Goal: Information Seeking & Learning: Learn about a topic

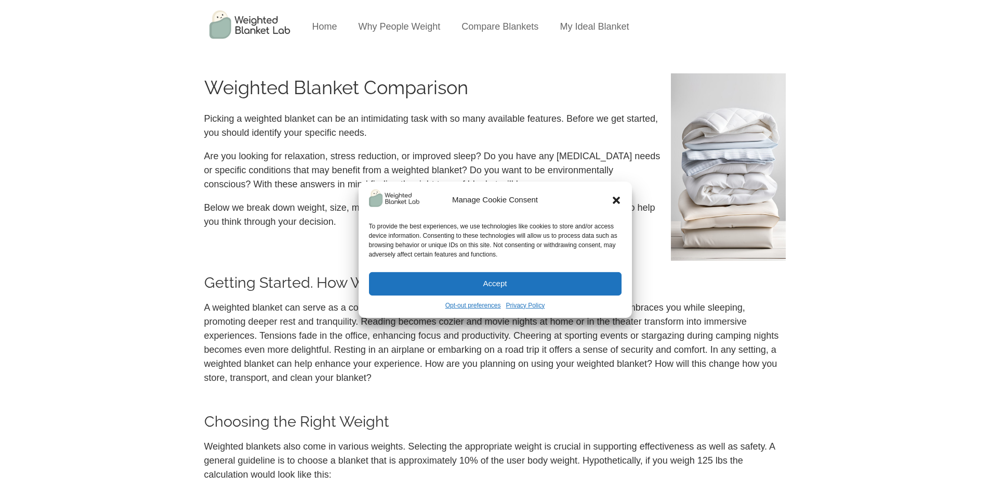
click at [532, 281] on button "Accept" at bounding box center [495, 283] width 253 height 23
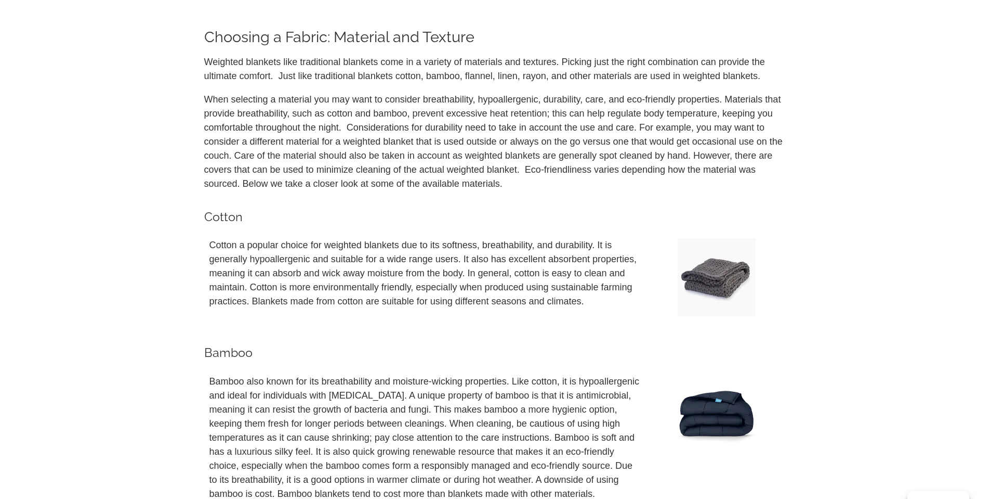
scroll to position [1872, 0]
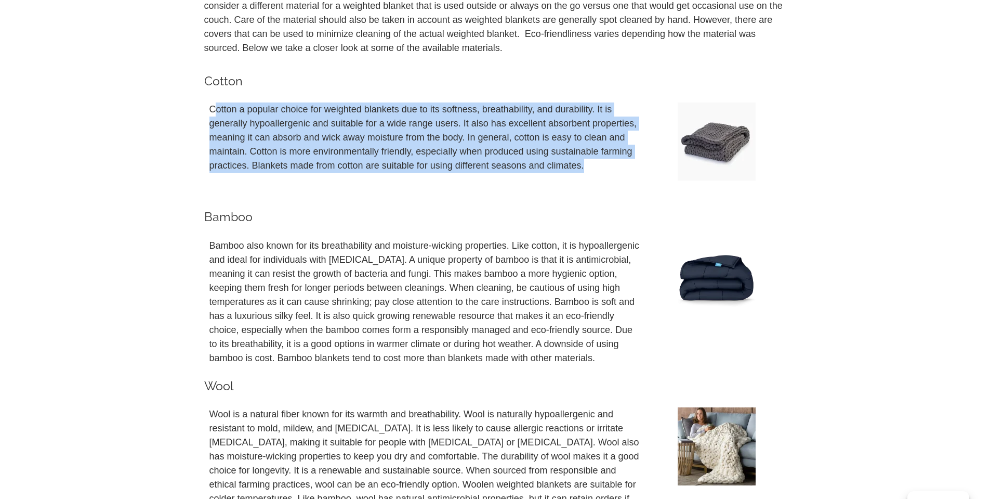
drag, startPoint x: 213, startPoint y: 107, endPoint x: 617, endPoint y: 162, distance: 407.6
click at [617, 162] on p "Cotton a popular choice for weighted blankets due to its softness, breathabilit…" at bounding box center [426, 137] width 433 height 70
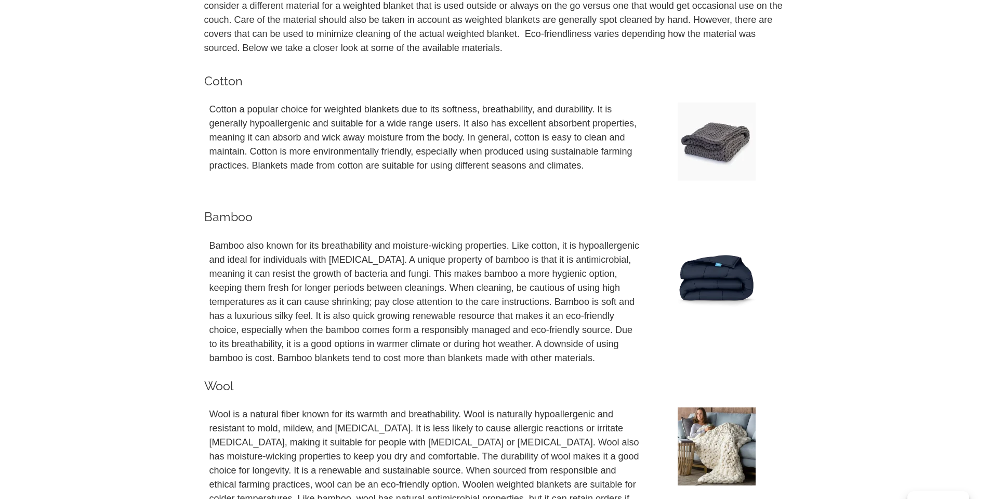
click at [618, 184] on p at bounding box center [426, 189] width 433 height 14
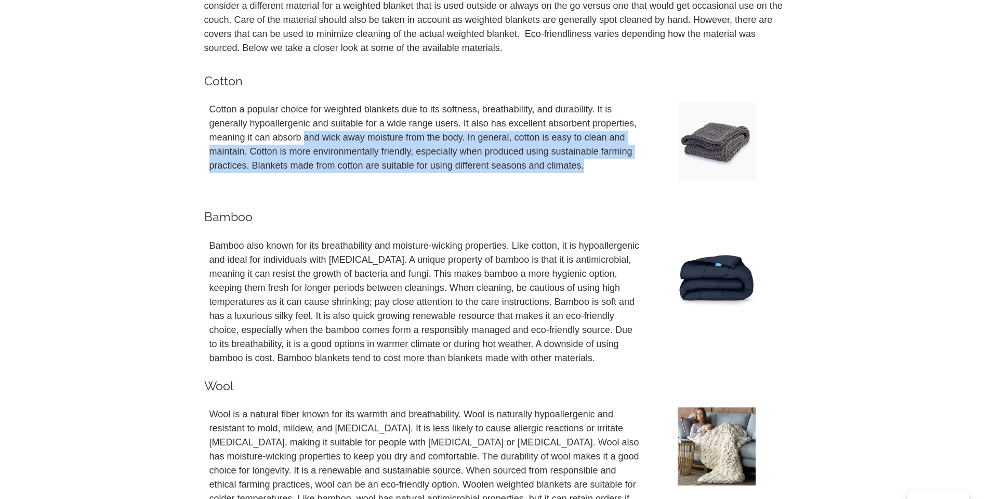
drag, startPoint x: 597, startPoint y: 160, endPoint x: 303, endPoint y: 132, distance: 295.6
click at [303, 132] on p "Cotton a popular choice for weighted blankets due to its softness, breathabilit…" at bounding box center [426, 137] width 433 height 70
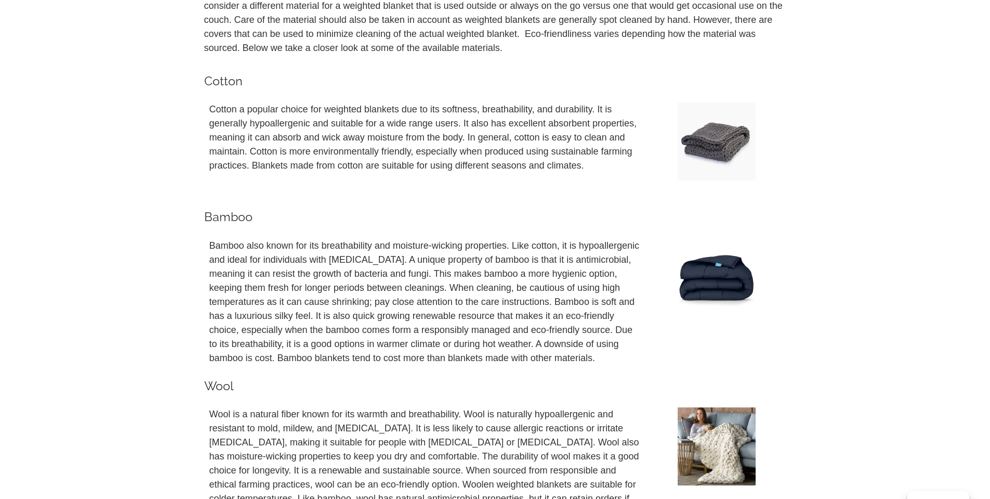
click at [458, 220] on h3 "Bamboo" at bounding box center [495, 217] width 582 height 12
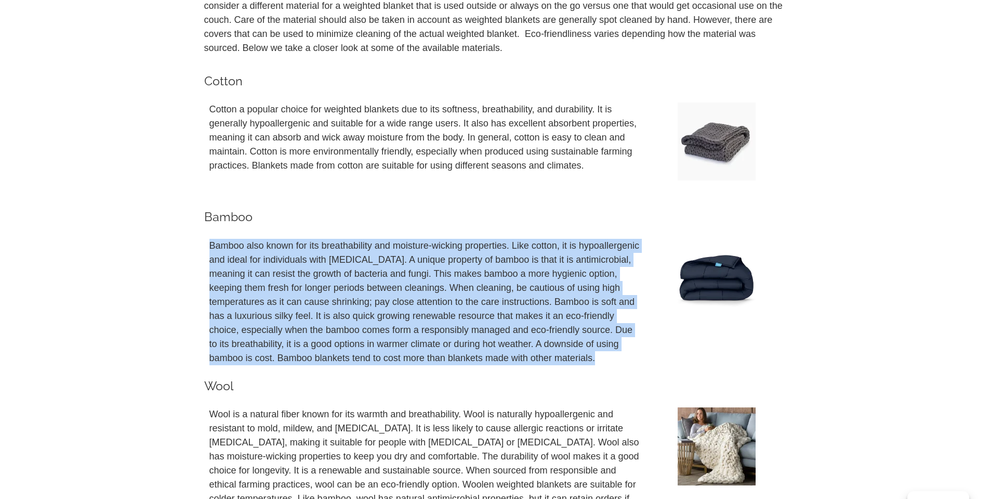
drag, startPoint x: 303, startPoint y: 261, endPoint x: 670, endPoint y: 347, distance: 376.4
click at [670, 347] on div "Bamboo also known for its breathability and moisture-wicking properties. Like c…" at bounding box center [495, 306] width 582 height 146
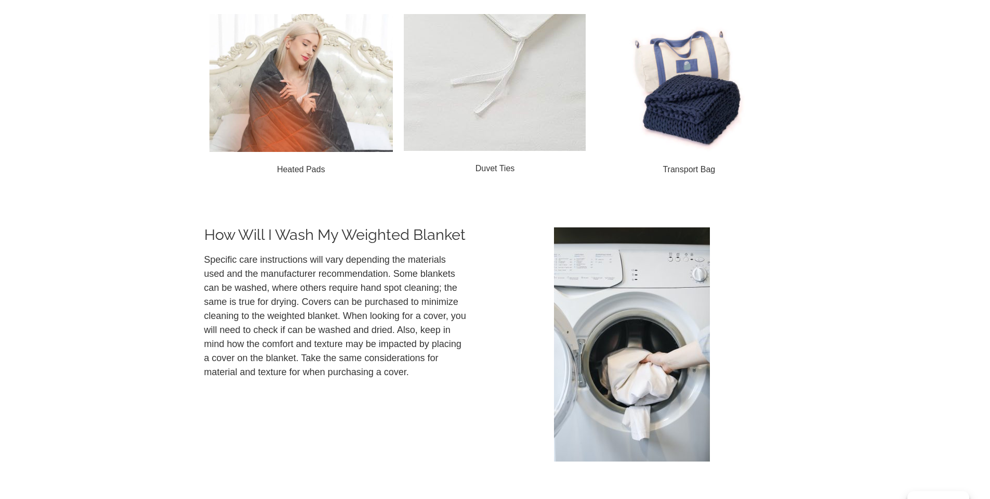
scroll to position [3951, 0]
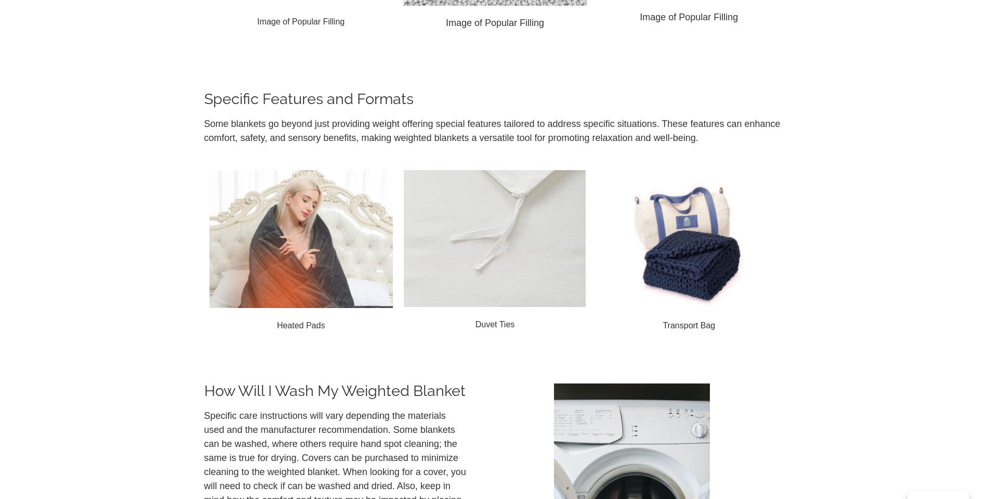
click at [451, 133] on p "Some blankets go beyond just providing weight offering special features tailore…" at bounding box center [495, 131] width 582 height 28
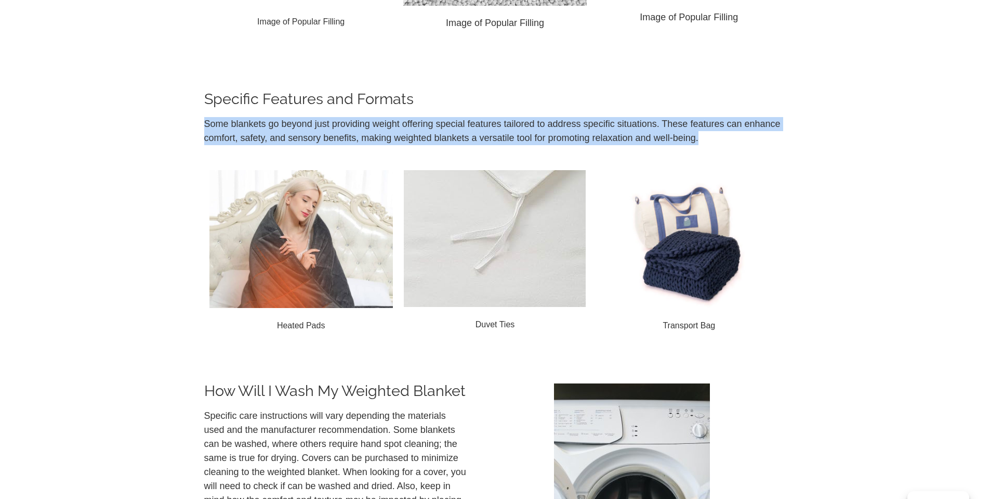
click at [451, 133] on p "Some blankets go beyond just providing weight offering special features tailore…" at bounding box center [495, 131] width 582 height 28
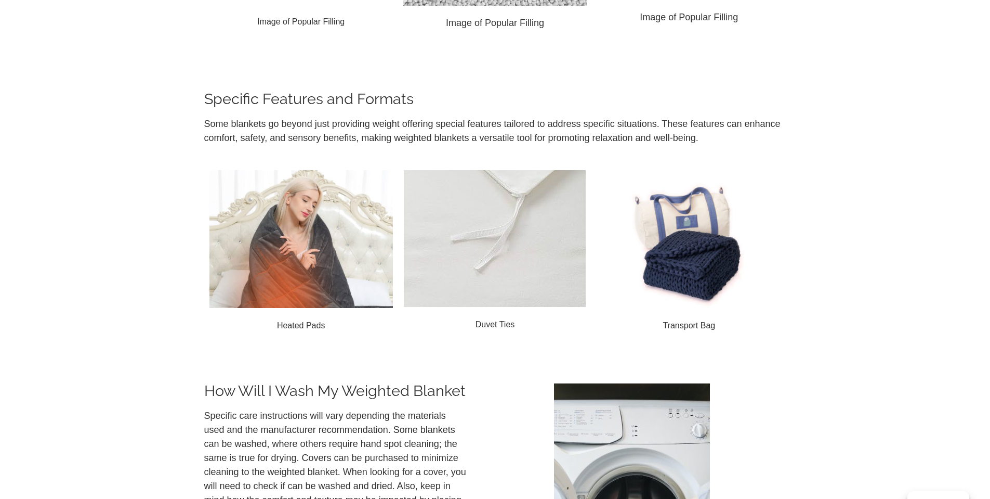
click at [857, 254] on section "Specific Features and Formats Some blankets go beyond just providing weight off…" at bounding box center [495, 214] width 990 height 328
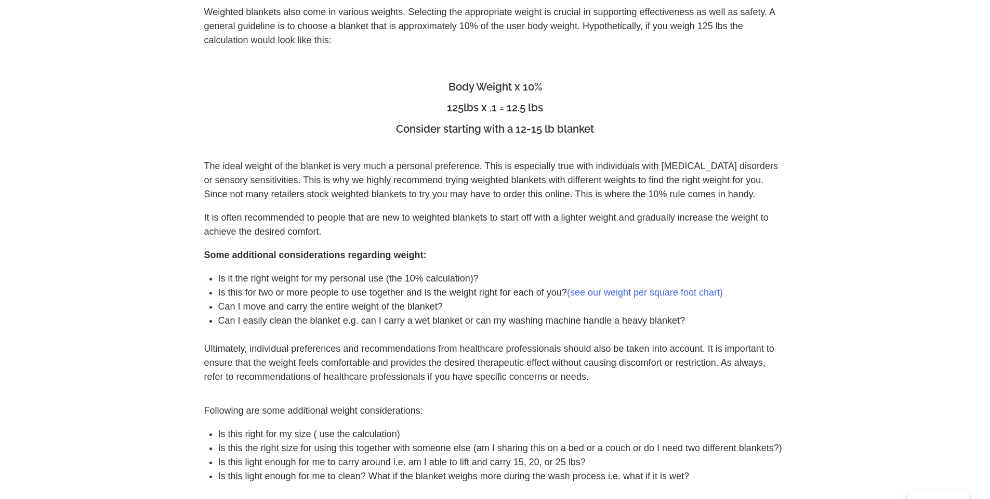
scroll to position [0, 0]
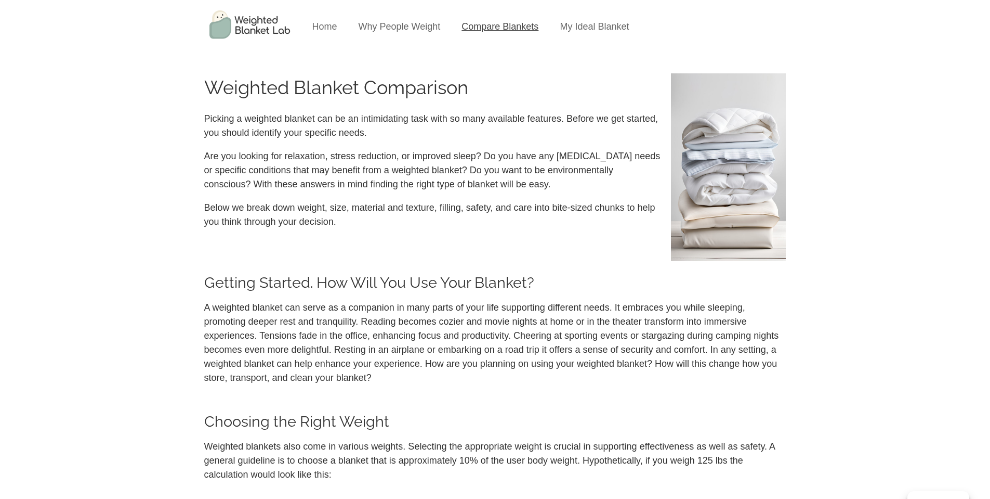
click at [504, 25] on link "Compare Blankets" at bounding box center [500, 26] width 77 height 10
click at [529, 81] on h1 "Weighted Blanket Comparison" at bounding box center [432, 87] width 457 height 28
click at [606, 25] on link "My Ideal Blanket" at bounding box center [594, 26] width 69 height 10
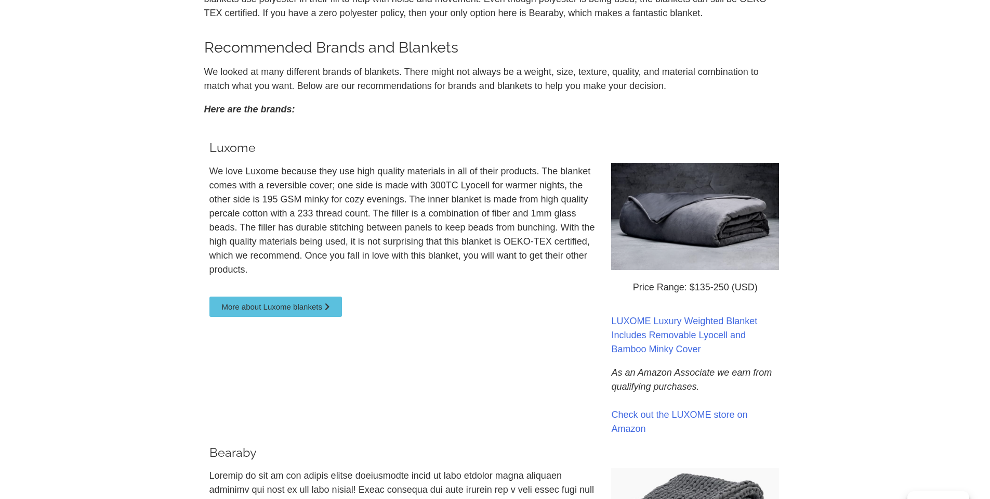
scroll to position [312, 0]
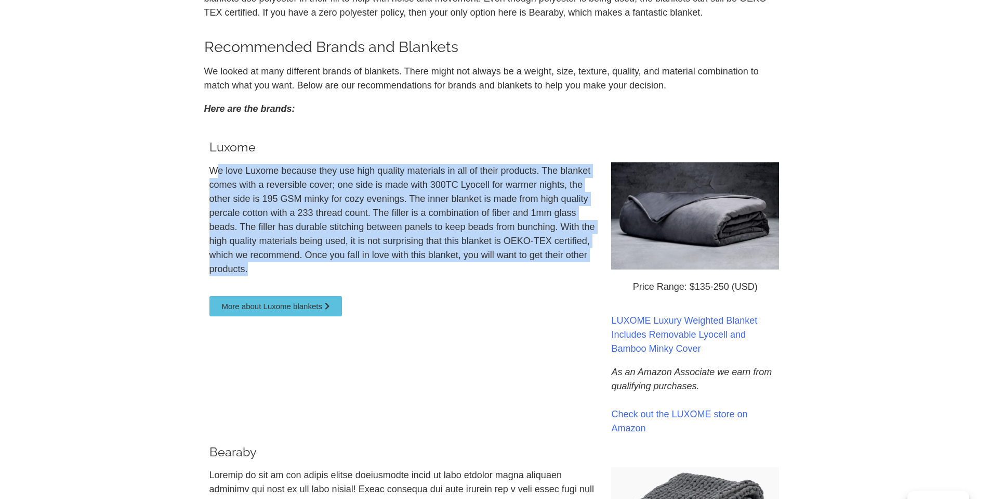
drag, startPoint x: 214, startPoint y: 170, endPoint x: 389, endPoint y: 282, distance: 208.5
click at [388, 282] on div "We love Luxome because they use high quality materials in all of their products…" at bounding box center [406, 225] width 392 height 122
click at [475, 267] on p "We love Luxome because they use high quality materials in all of their products…" at bounding box center [406, 220] width 392 height 112
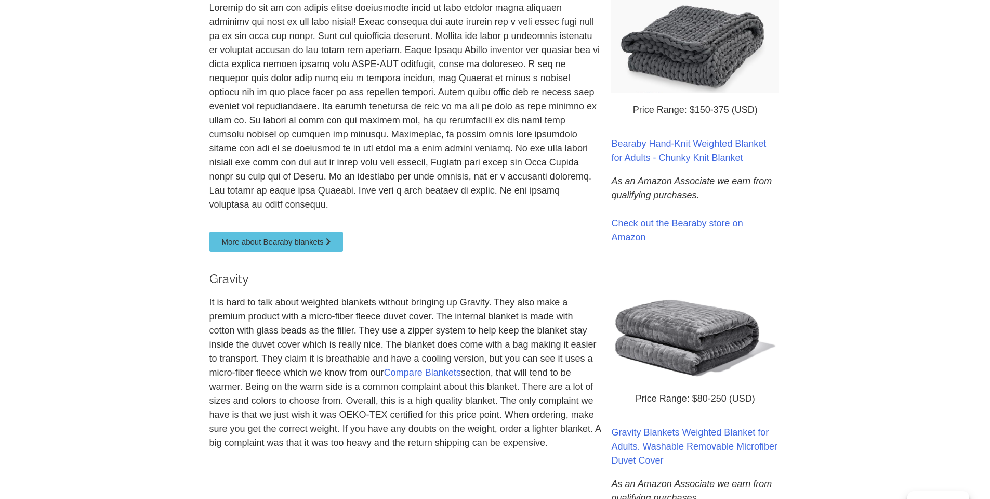
scroll to position [780, 0]
click at [382, 354] on p "It is hard to talk about weighted blankets without bringing up Gravity. They al…" at bounding box center [406, 371] width 392 height 154
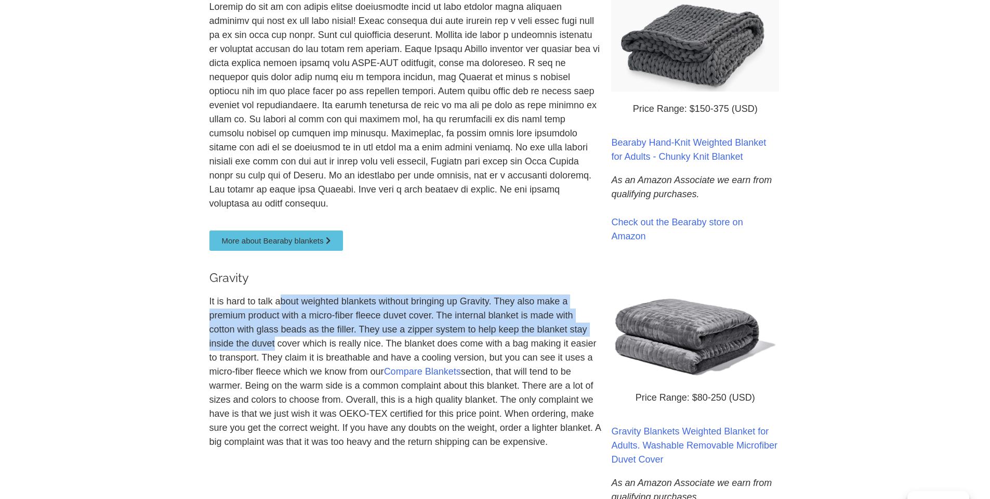
drag, startPoint x: 281, startPoint y: 288, endPoint x: 275, endPoint y: 324, distance: 37.4
click at [275, 324] on p "It is hard to talk about weighted blankets without bringing up Gravity. They al…" at bounding box center [406, 371] width 392 height 154
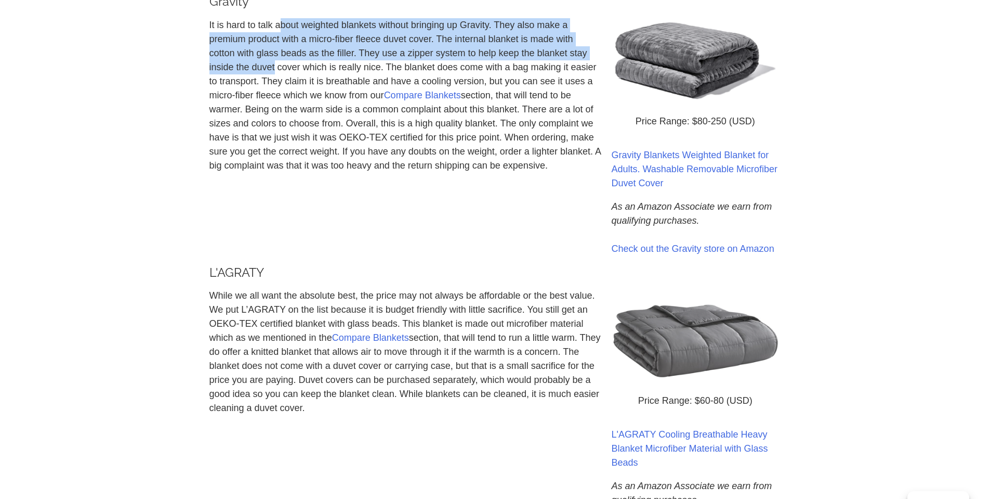
scroll to position [1092, 0]
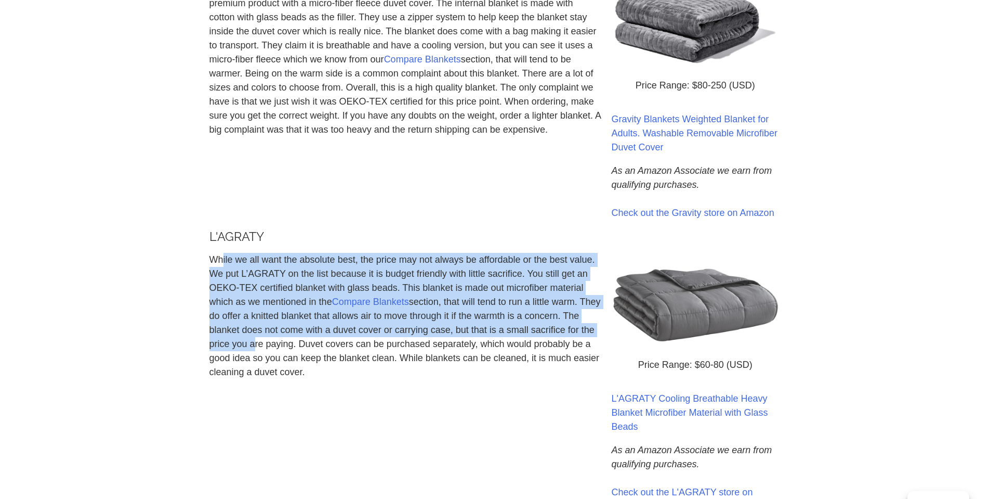
drag, startPoint x: 222, startPoint y: 245, endPoint x: 272, endPoint y: 325, distance: 95.1
click at [270, 324] on p "While we all want the absolute best, the price may not always be affordable or …" at bounding box center [406, 316] width 392 height 126
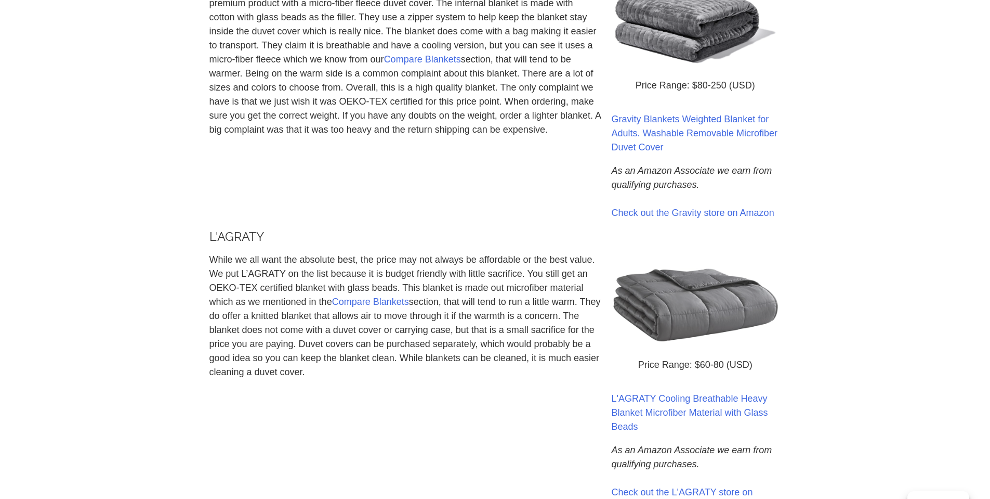
click at [345, 375] on div "L'AGRATY While we all want the absolute best, the price may not always be affor…" at bounding box center [405, 372] width 402 height 294
drag, startPoint x: 347, startPoint y: 352, endPoint x: 211, endPoint y: 237, distance: 178.9
click at [211, 237] on div "L'AGRATY While we all want the absolute best, the price may not always be affor…" at bounding box center [405, 372] width 402 height 294
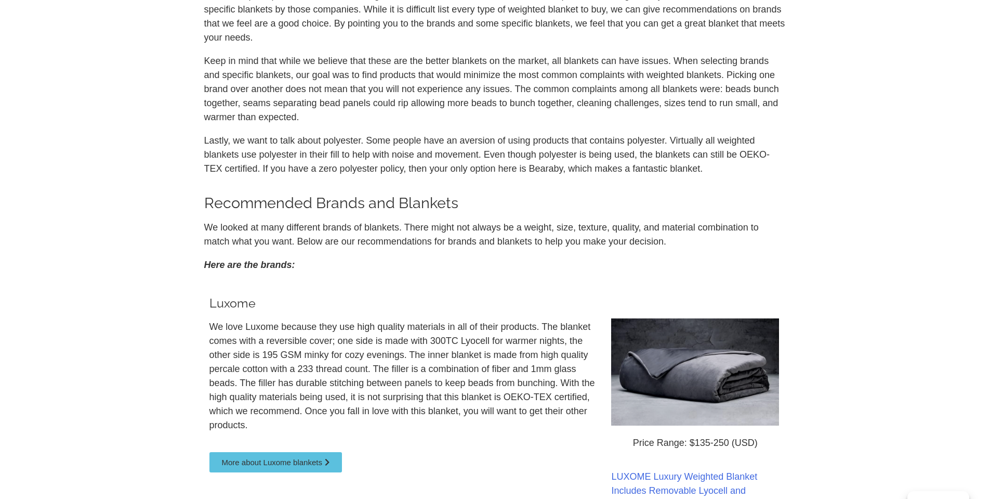
scroll to position [312, 0]
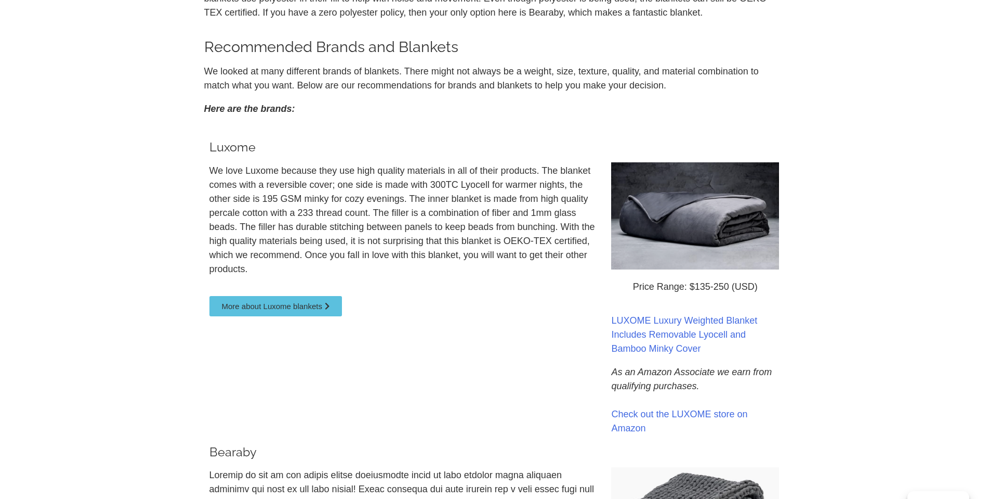
click at [320, 307] on span "More about Luxome blankets" at bounding box center [272, 306] width 100 height 8
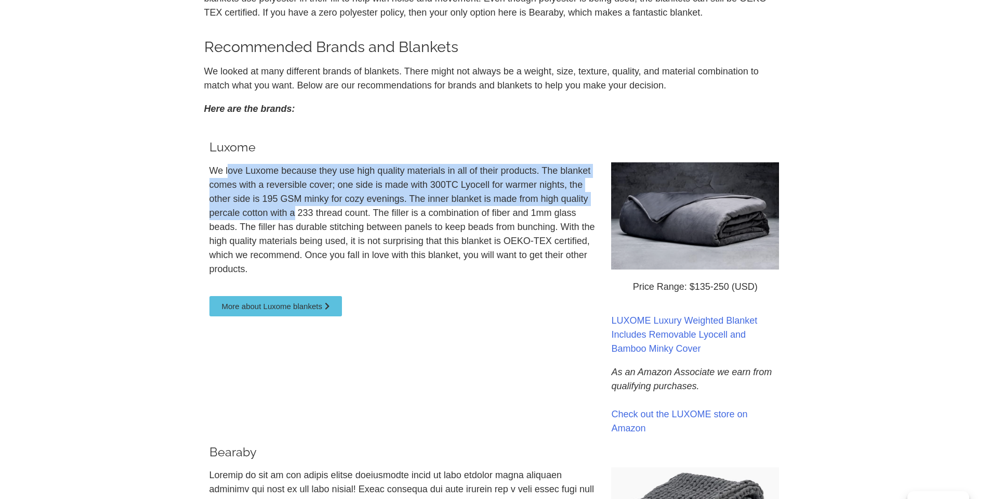
drag, startPoint x: 230, startPoint y: 171, endPoint x: 321, endPoint y: 225, distance: 105.8
click at [306, 219] on p "We love Luxome because they use high quality materials in all of their products…" at bounding box center [406, 220] width 392 height 112
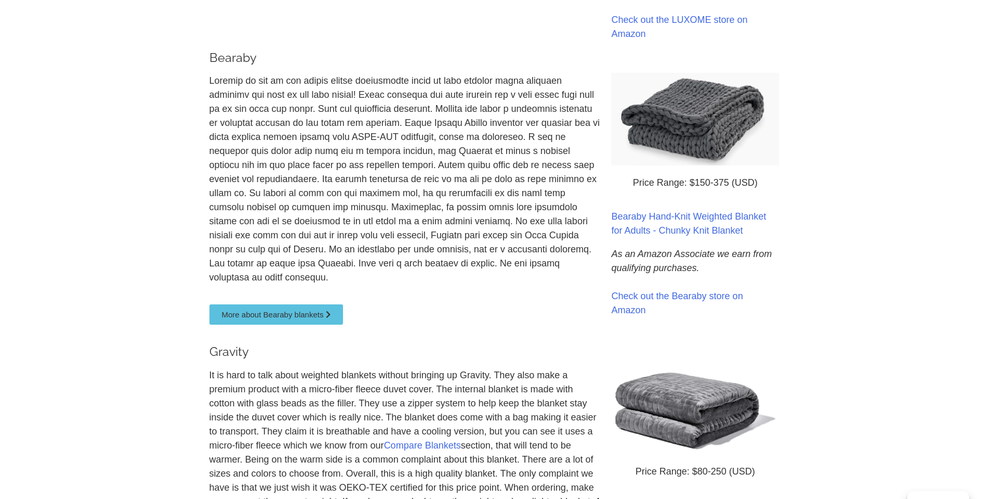
scroll to position [728, 0]
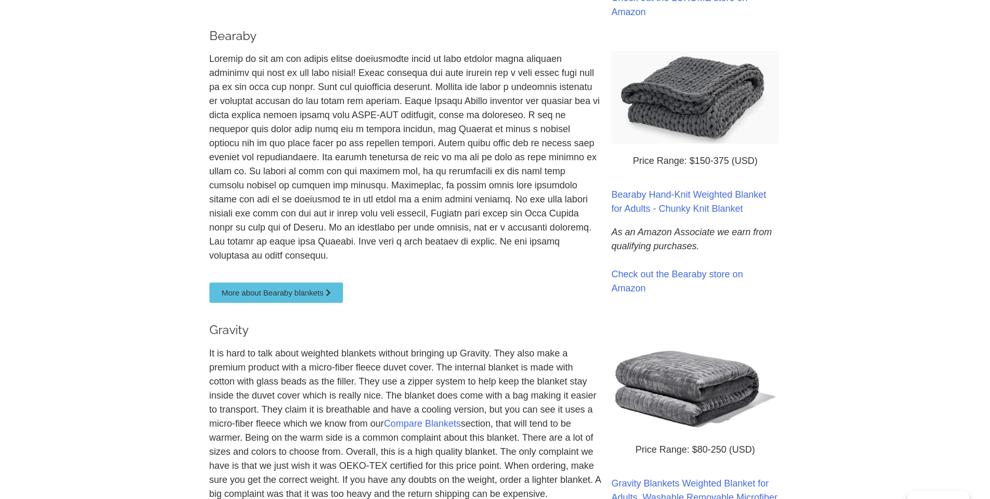
drag, startPoint x: 953, startPoint y: 264, endPoint x: 910, endPoint y: 192, distance: 83.3
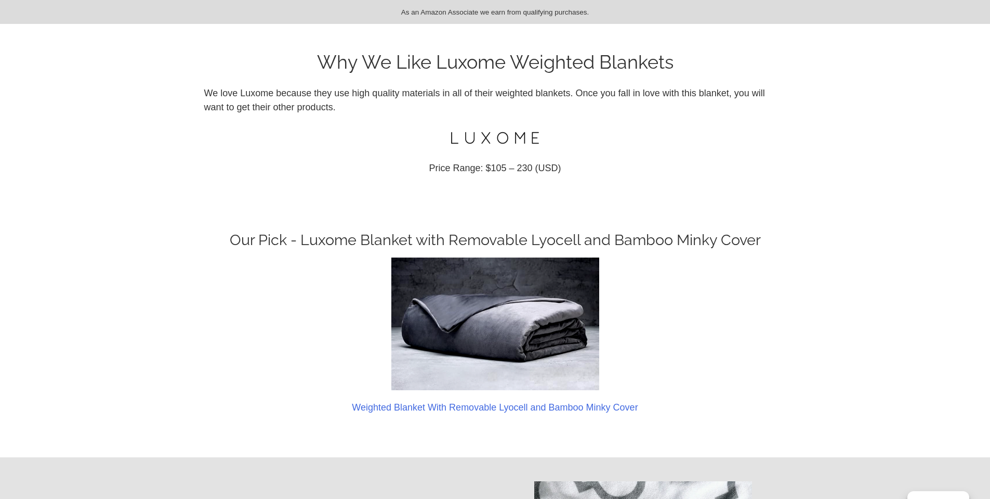
scroll to position [156, 0]
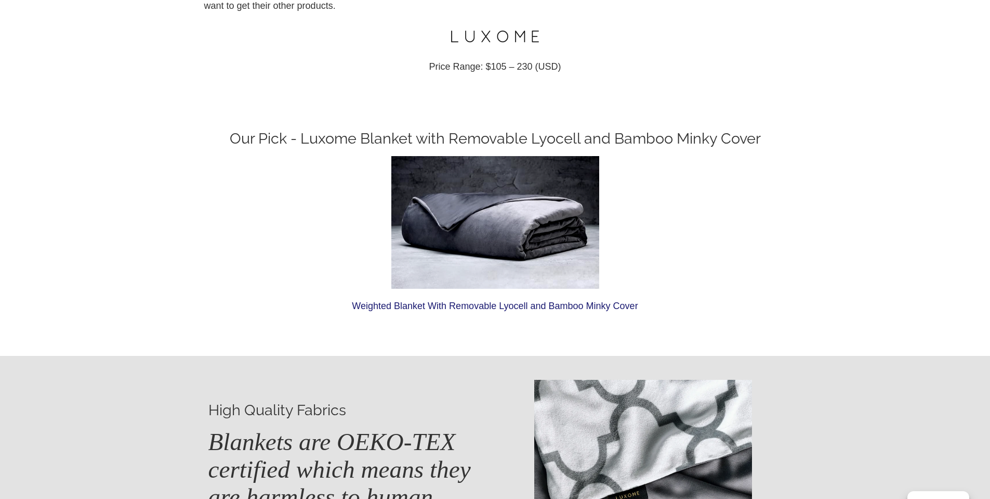
click at [463, 304] on link "Weighted Blanket With Removable Lyocell and Bamboo Minky Cover" at bounding box center [495, 306] width 286 height 10
click at [775, 172] on div at bounding box center [495, 222] width 582 height 133
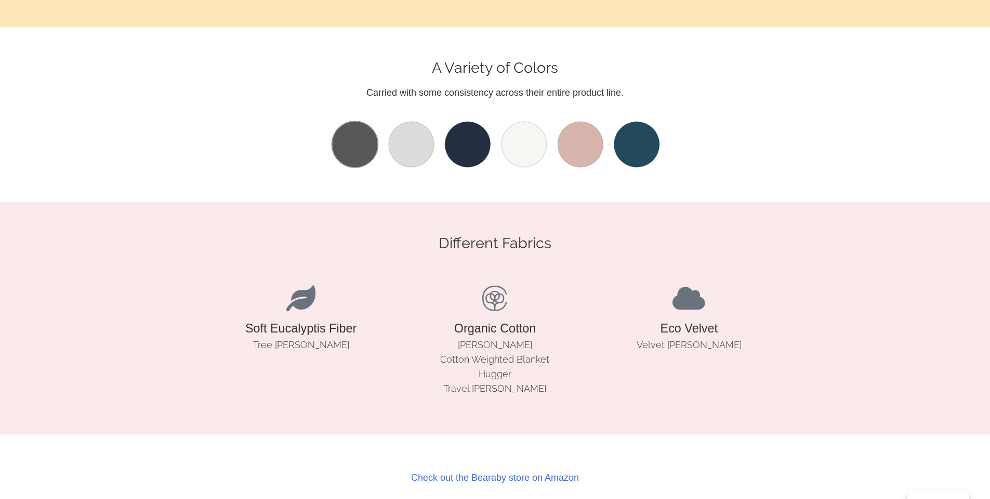
scroll to position [1170, 0]
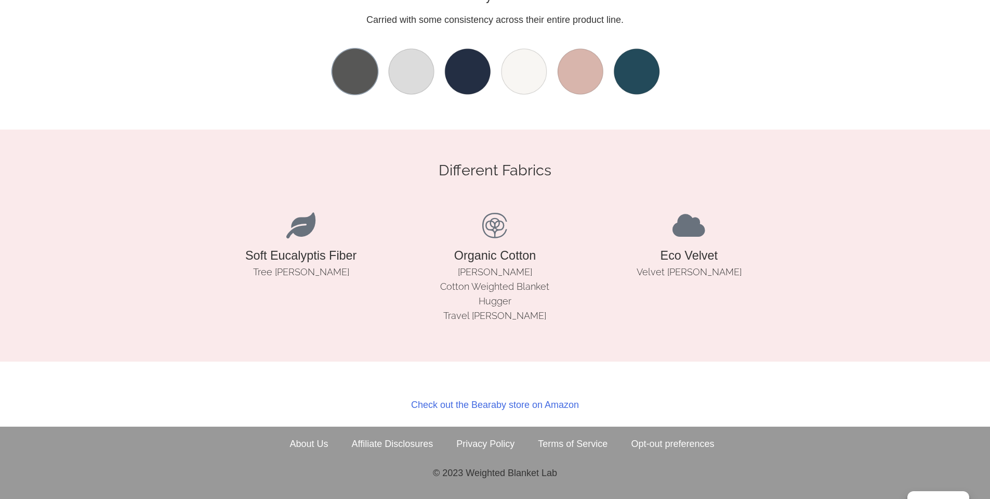
click at [768, 140] on section "Different Fabrics Soft Eucalyptis Fiber Tree [PERSON_NAME] Organic Cotton [PERS…" at bounding box center [495, 245] width 990 height 232
click at [758, 150] on section "Different Fabrics Soft Eucalyptis Fiber Tree [PERSON_NAME] Organic Cotton [PERS…" at bounding box center [495, 245] width 990 height 232
